Goal: Task Accomplishment & Management: Use online tool/utility

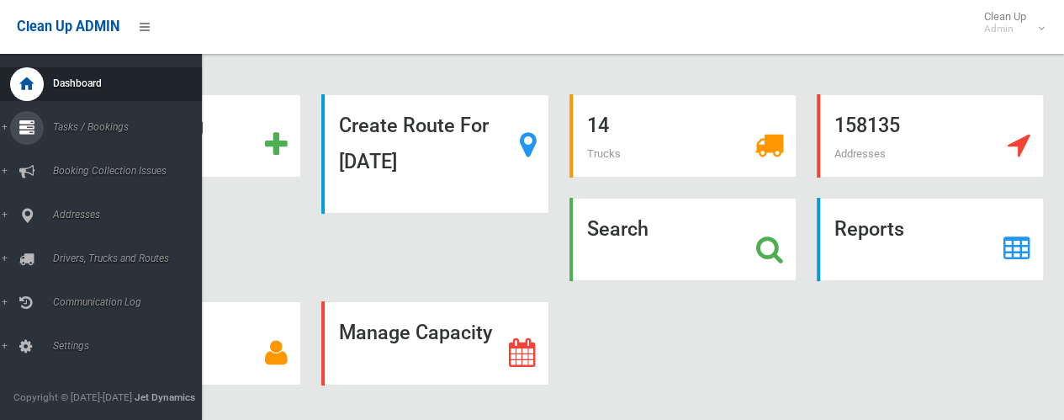
click at [7, 128] on link "Tasks / Bookings" at bounding box center [107, 128] width 214 height 34
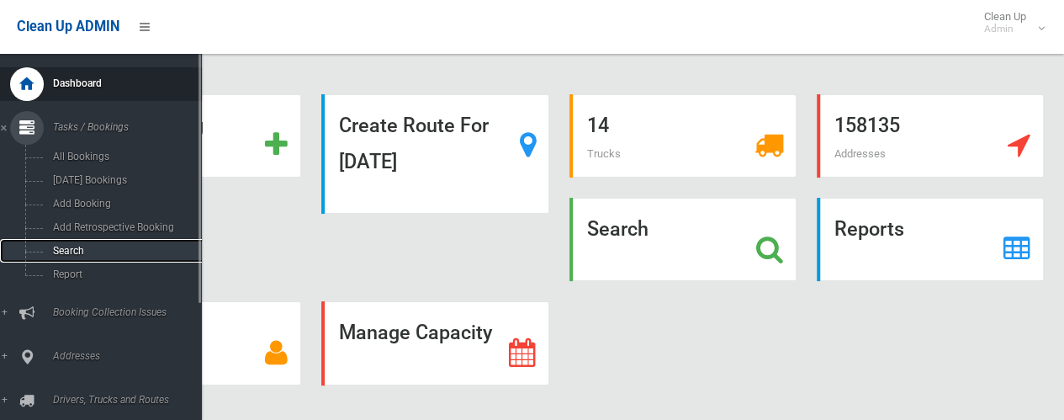
click at [71, 251] on span "Search" at bounding box center [124, 251] width 152 height 12
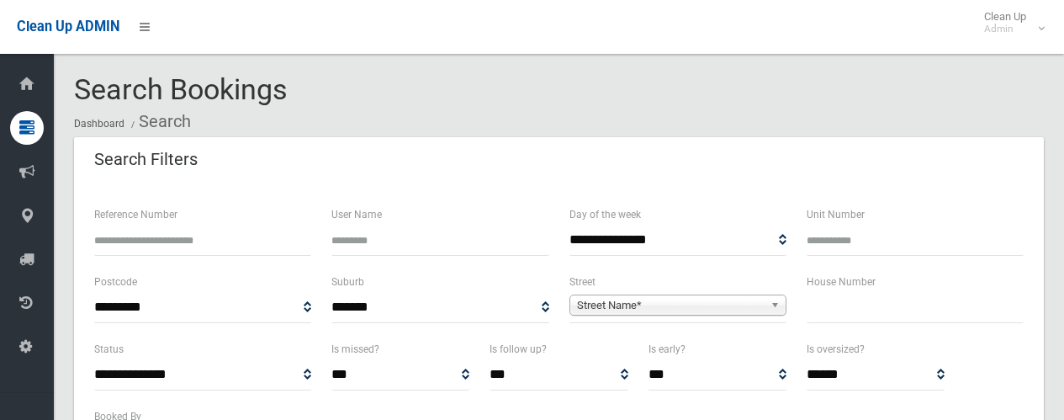
select select
click at [840, 310] on input "text" at bounding box center [914, 307] width 217 height 31
type input "**"
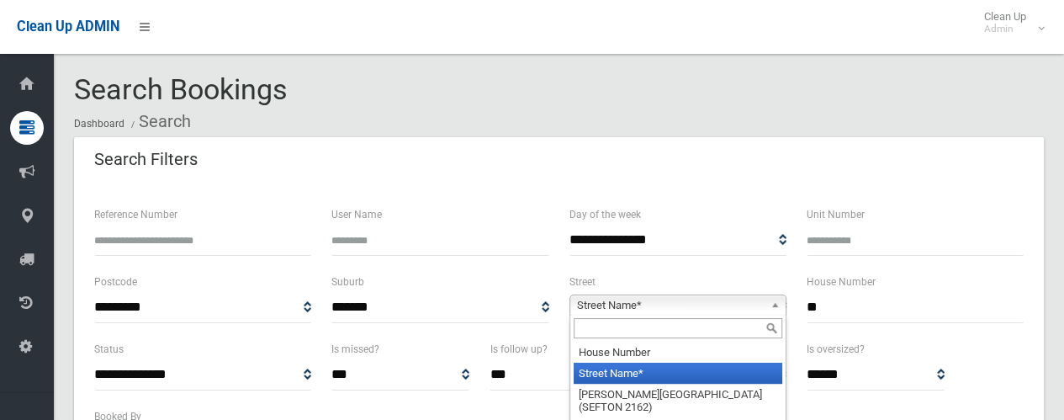
click at [627, 304] on span "Street Name*" at bounding box center [670, 305] width 187 height 20
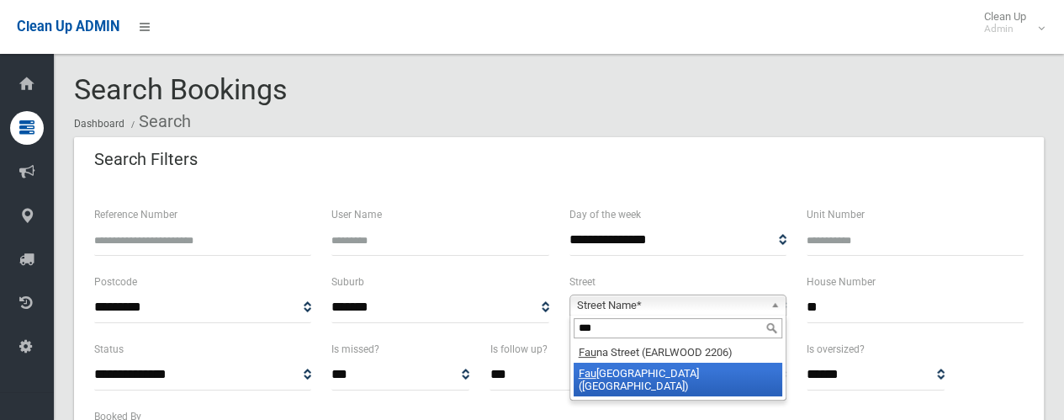
type input "***"
click at [648, 373] on li "Fau x Street (WILEY PARK 2195)" at bounding box center [678, 379] width 209 height 34
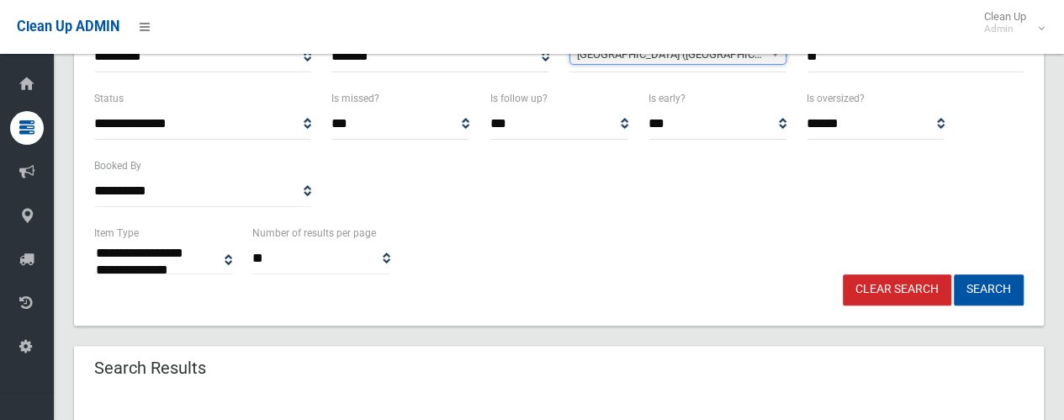
scroll to position [252, 0]
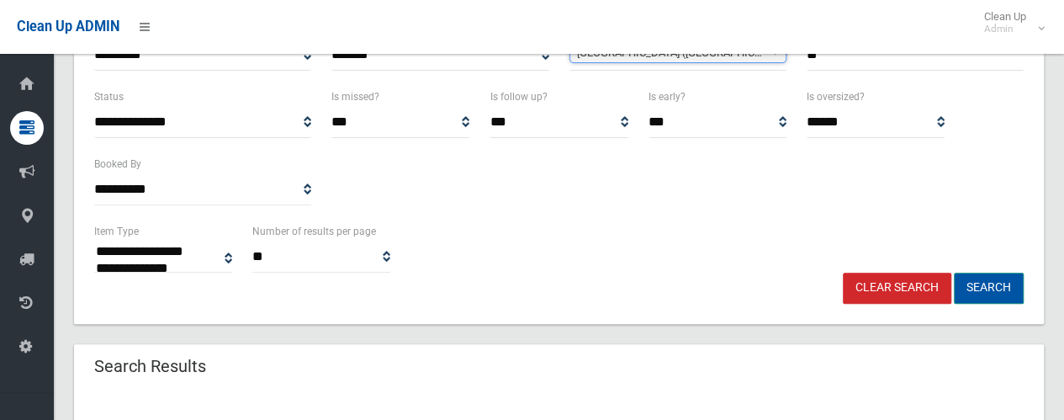
click at [991, 288] on button "Search" at bounding box center [989, 287] width 70 height 31
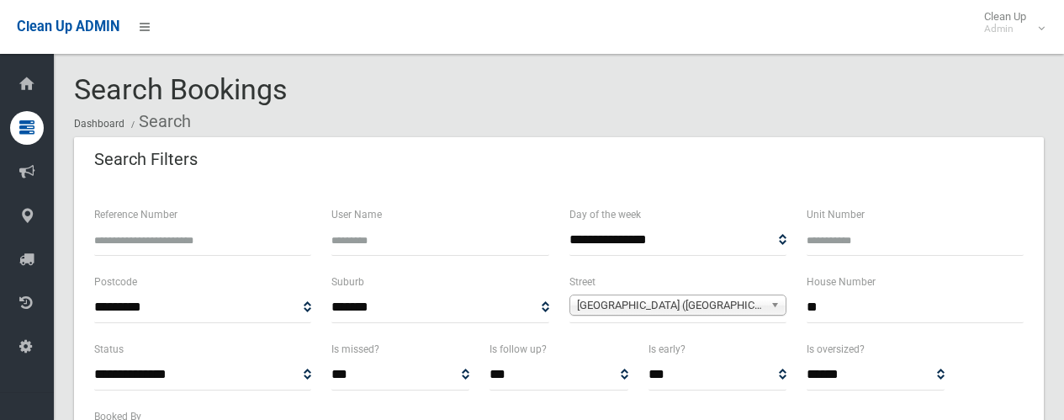
select select
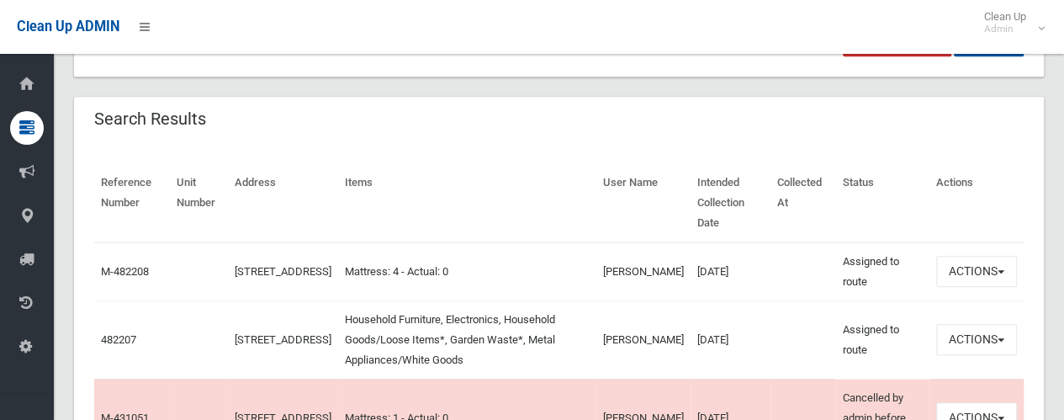
scroll to position [505, 0]
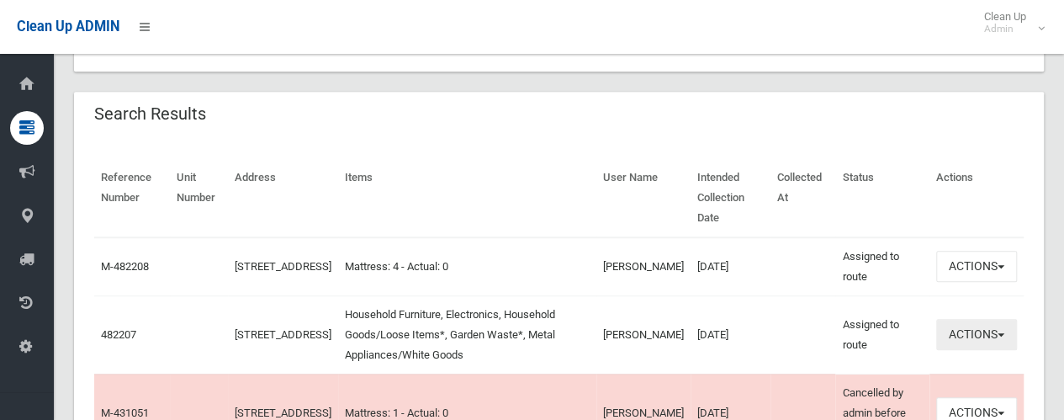
click at [1002, 333] on span "button" at bounding box center [1000, 334] width 7 height 3
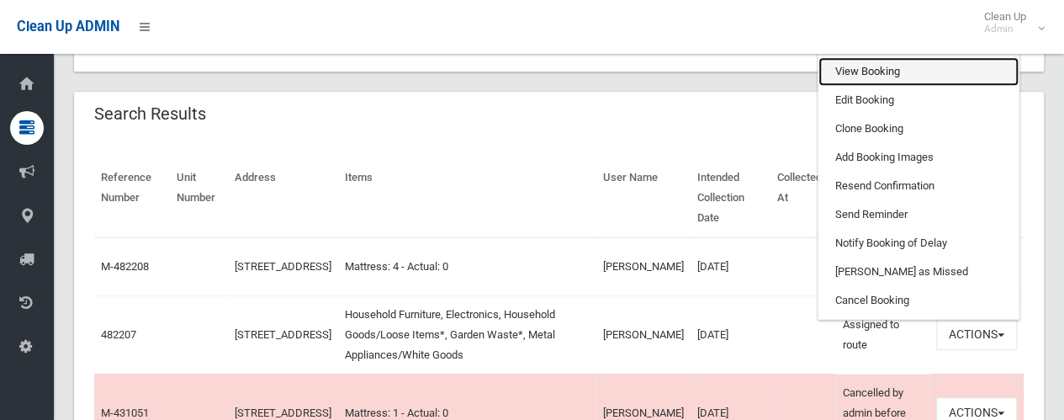
click at [862, 71] on link "View Booking" at bounding box center [918, 71] width 200 height 29
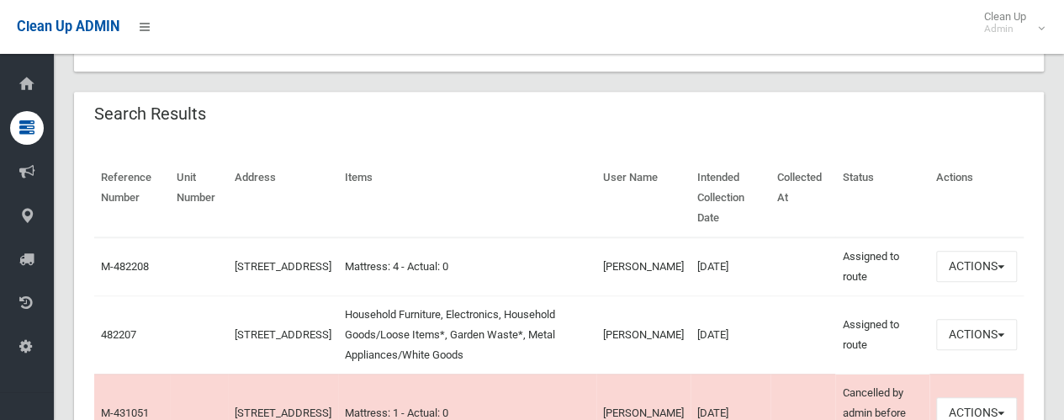
click at [690, 346] on td "[DATE]" at bounding box center [730, 334] width 80 height 78
click at [431, 338] on td "Household Furniture, Electronics, Household Goods/Loose Items*, Garden Waste*, …" at bounding box center [466, 334] width 257 height 78
click at [114, 325] on td "482207" at bounding box center [132, 334] width 76 height 78
click at [616, 334] on td "[PERSON_NAME]" at bounding box center [643, 334] width 94 height 78
click at [1002, 330] on button "Actions" at bounding box center [976, 334] width 81 height 31
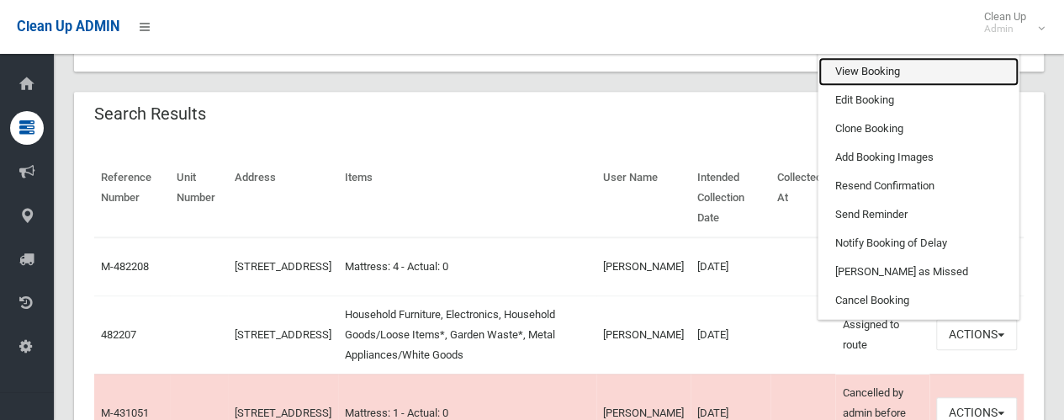
click at [861, 71] on link "View Booking" at bounding box center [918, 71] width 200 height 29
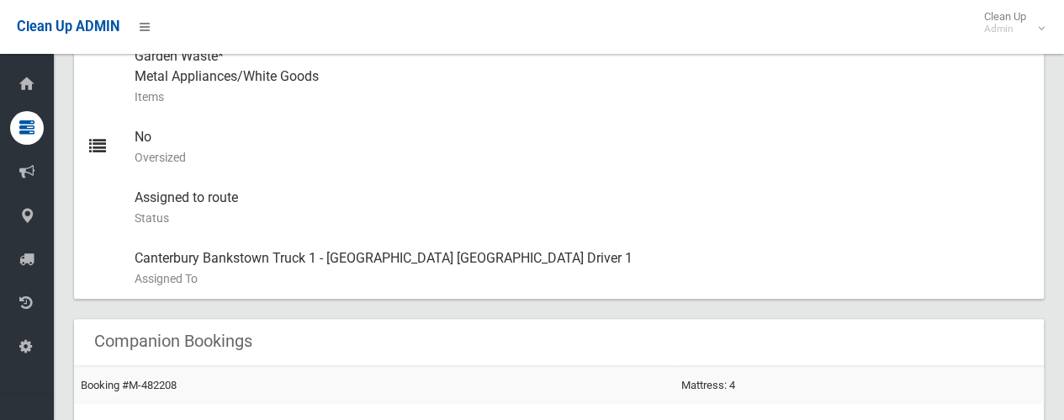
scroll to position [841, 0]
